Goal: Navigation & Orientation: Find specific page/section

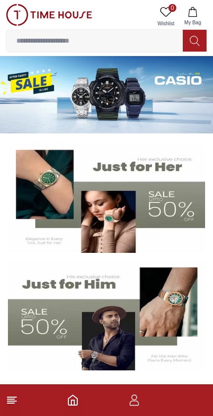
click at [154, 171] on img at bounding box center [106, 198] width 197 height 110
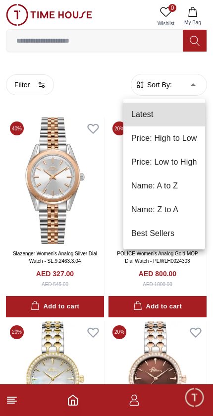
click at [116, 270] on div at bounding box center [106, 208] width 213 height 416
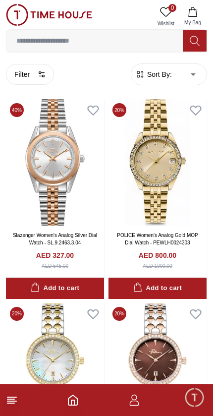
scroll to position [20, 0]
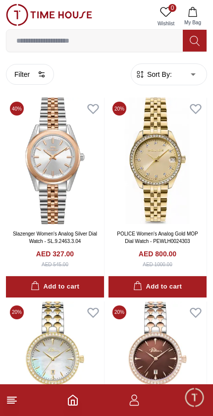
click at [13, 403] on line at bounding box center [10, 403] width 7 height 0
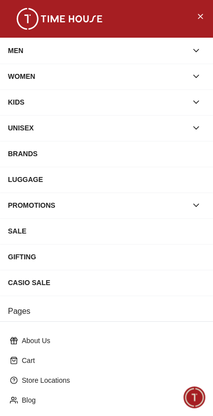
click at [41, 247] on div "GIFTING" at bounding box center [106, 257] width 213 height 26
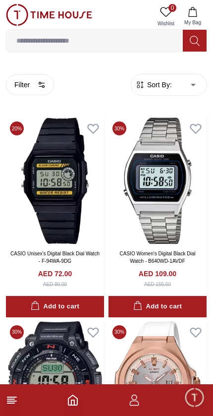
click at [14, 401] on line at bounding box center [11, 401] width 9 height 0
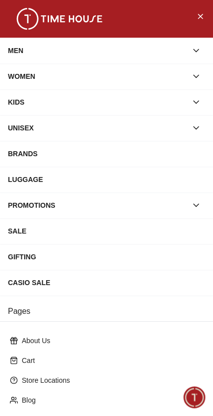
click at [208, 20] on button "Close Menu" at bounding box center [200, 16] width 16 height 16
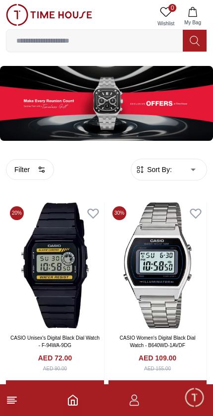
click at [13, 401] on line at bounding box center [11, 401] width 9 height 0
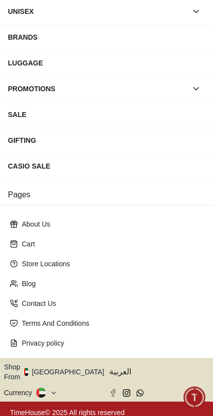
scroll to position [116, 0]
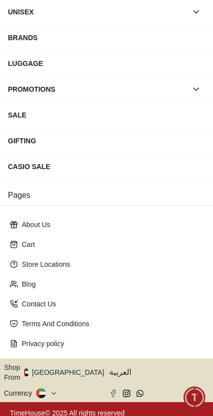
click at [50, 390] on icon at bounding box center [53, 393] width 7 height 7
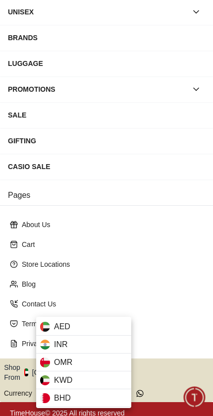
click at [78, 379] on div "KWD" at bounding box center [83, 380] width 95 height 18
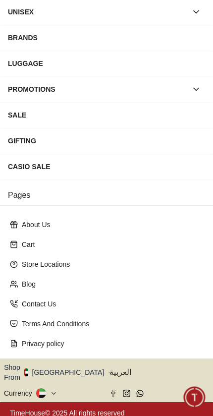
click at [201, 11] on button "button" at bounding box center [196, 12] width 18 height 18
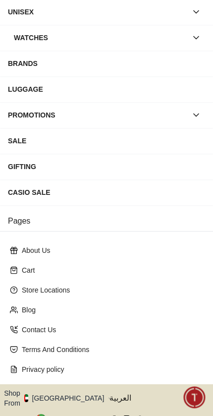
click at [195, 30] on button "button" at bounding box center [196, 38] width 18 height 18
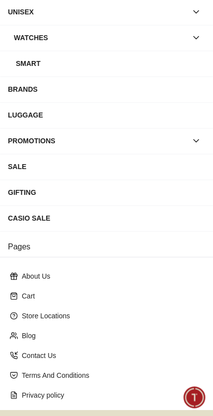
click at [199, 13] on icon "button" at bounding box center [196, 12] width 10 height 10
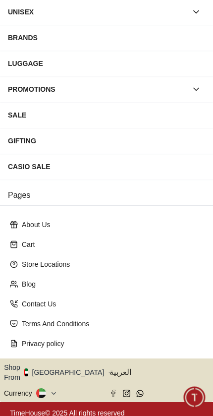
click at [108, 370] on icon "button" at bounding box center [109, 372] width 3 height 7
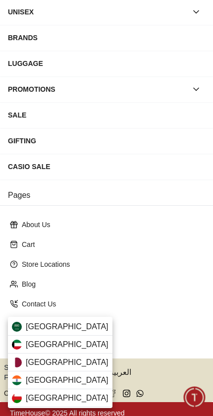
click at [74, 339] on div "[GEOGRAPHIC_DATA]" at bounding box center [60, 344] width 105 height 18
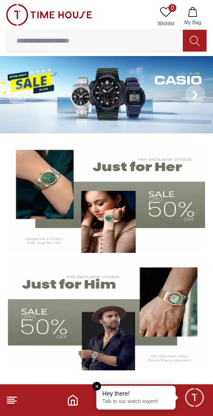
click at [195, 17] on button "My Bag" at bounding box center [192, 16] width 29 height 25
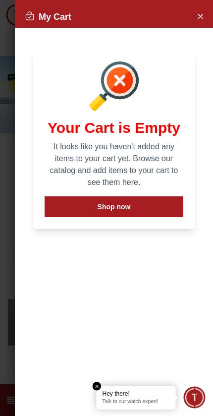
click at [203, 16] on icon "Close Account" at bounding box center [200, 16] width 8 height 12
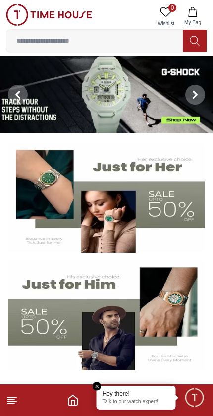
click at [72, 397] on icon "Home" at bounding box center [73, 400] width 12 height 12
click at [162, 160] on img at bounding box center [106, 198] width 197 height 110
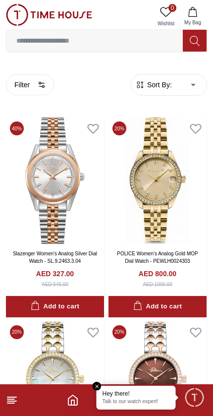
click at [14, 405] on icon at bounding box center [12, 400] width 12 height 12
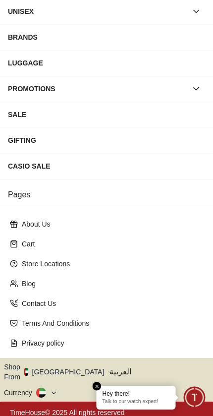
click at [52, 389] on icon at bounding box center [53, 392] width 7 height 7
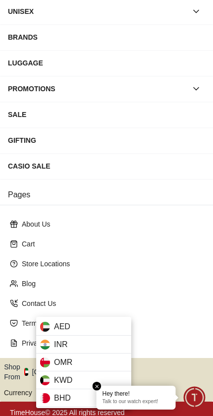
scroll to position [116, 0]
click at [70, 382] on span "KWD" at bounding box center [63, 380] width 18 height 12
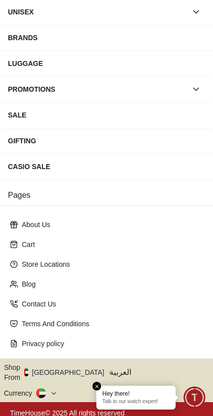
click at [108, 371] on icon "button" at bounding box center [109, 372] width 3 height 7
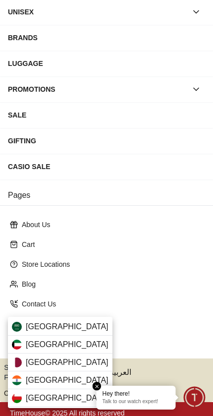
click at [76, 344] on div "[GEOGRAPHIC_DATA]" at bounding box center [60, 344] width 105 height 18
